Goal: Manage account settings

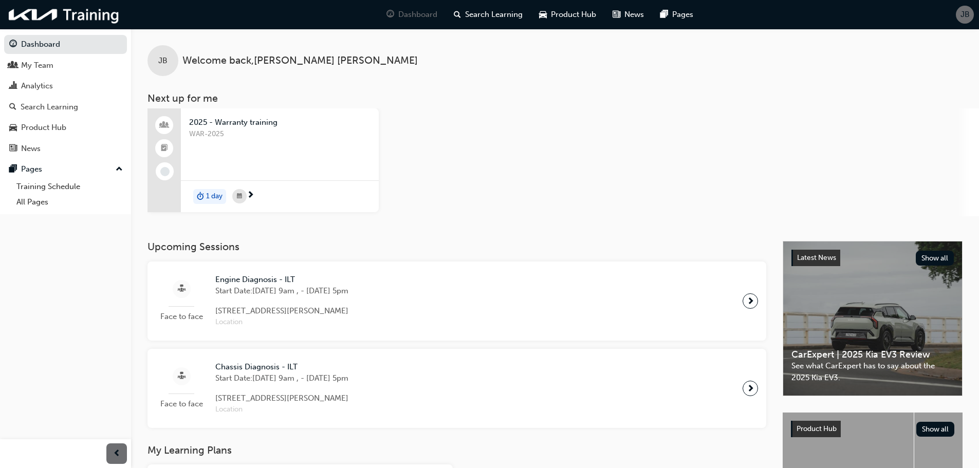
click at [971, 20] on div "JB" at bounding box center [965, 15] width 18 height 18
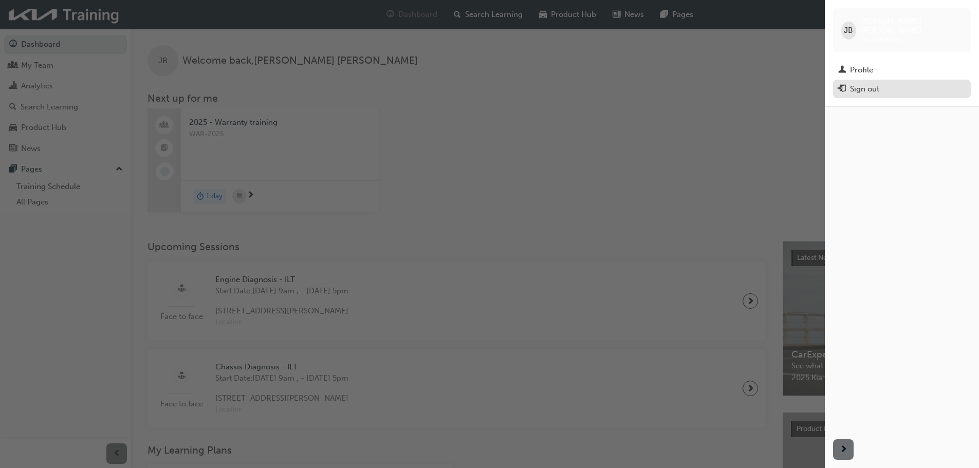
click at [881, 83] on div "Sign out" at bounding box center [901, 89] width 127 height 13
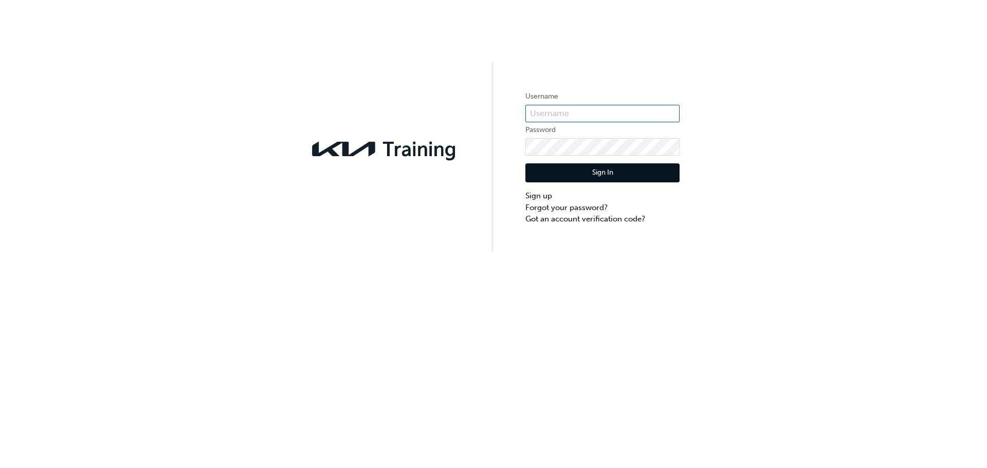
type input "kau83082e9"
click at [618, 170] on button "Sign In" at bounding box center [602, 173] width 154 height 20
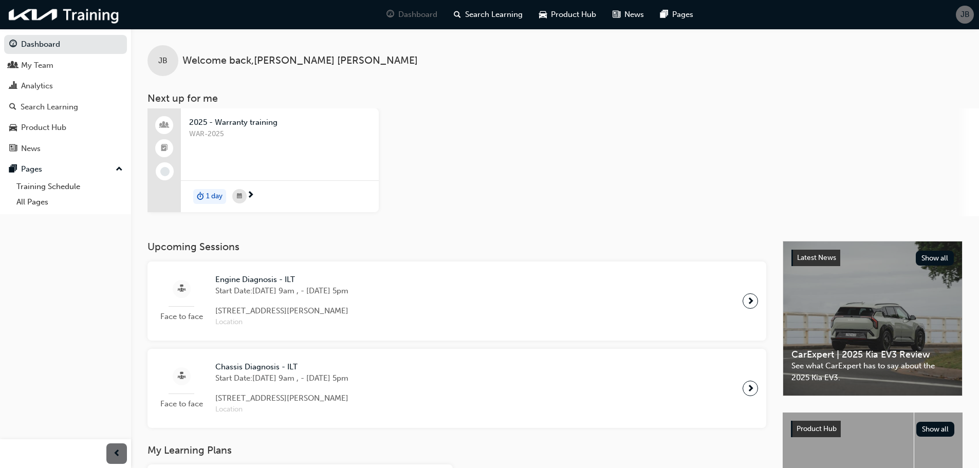
click at [962, 6] on div "JB" at bounding box center [965, 15] width 18 height 18
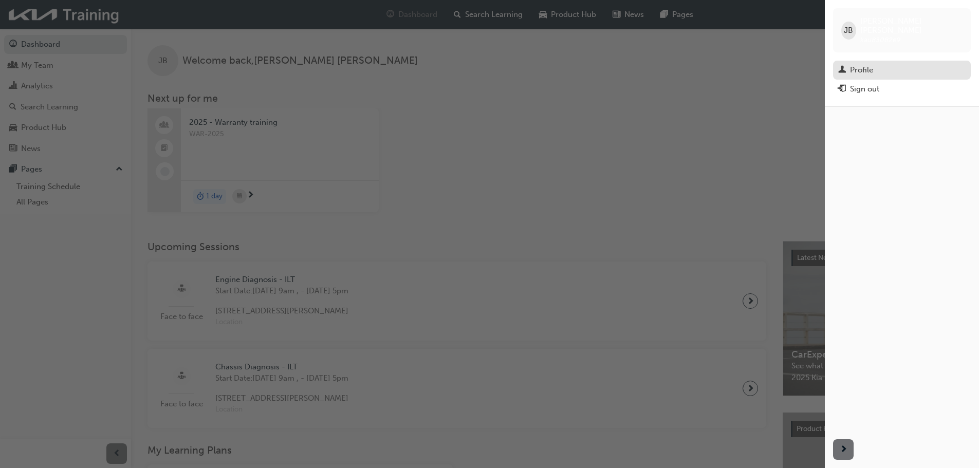
click at [882, 64] on div "Profile" at bounding box center [901, 70] width 127 height 13
